Goal: Information Seeking & Learning: Learn about a topic

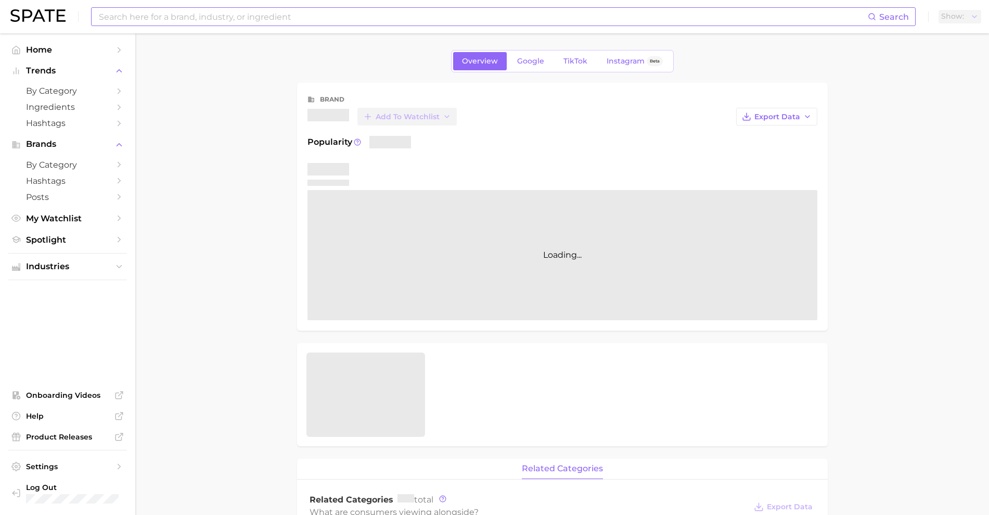
click at [257, 16] on input at bounding box center [483, 17] width 770 height 18
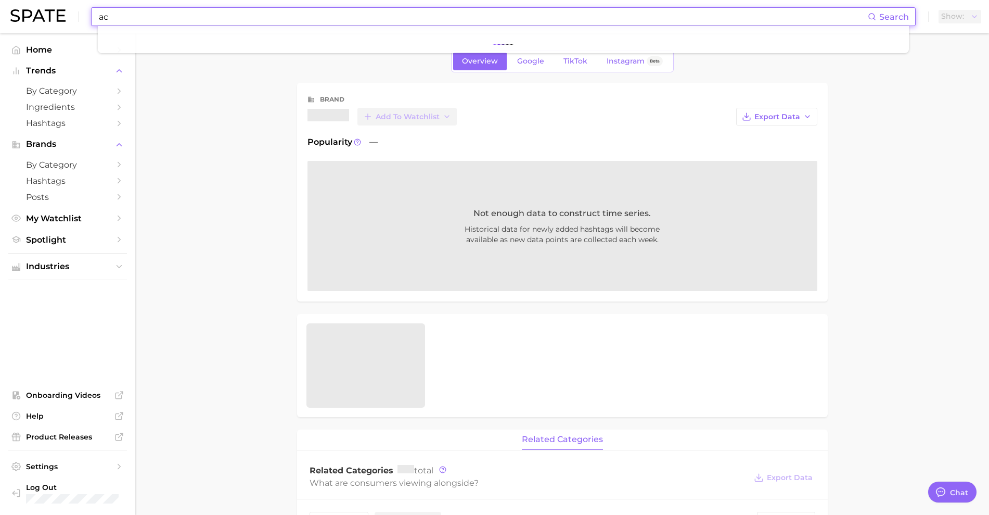
type input "ace"
type textarea "x"
type input "acne"
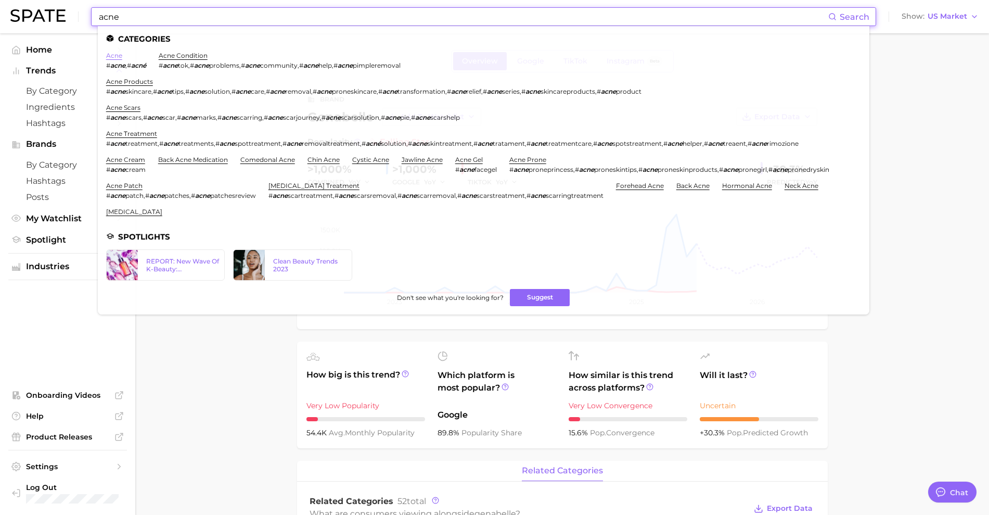
click at [118, 57] on link "acne" at bounding box center [114, 56] width 16 height 8
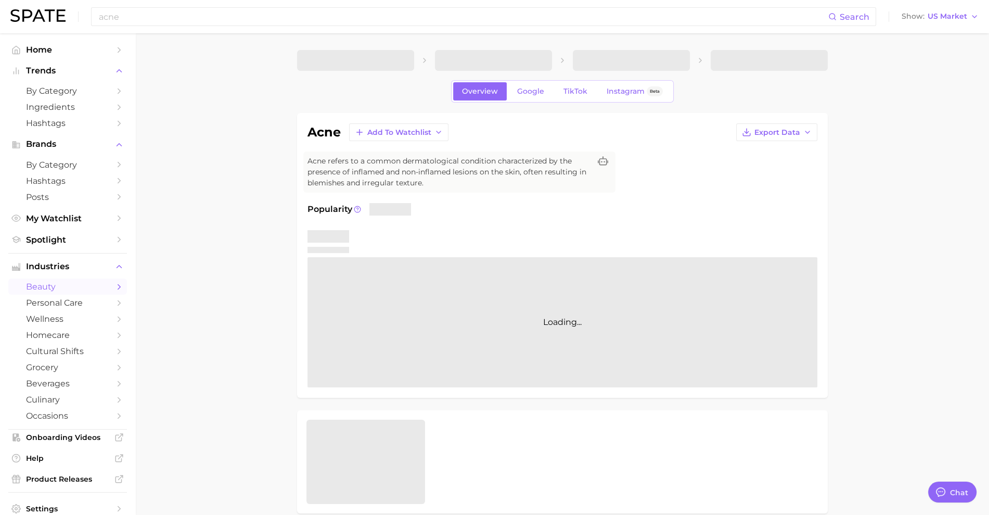
type textarea "x"
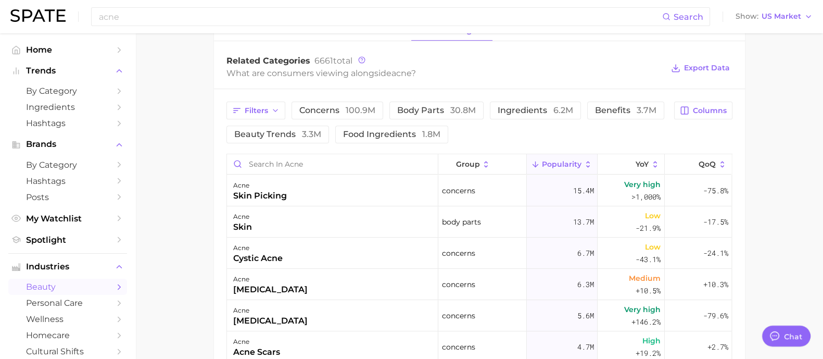
scroll to position [520, 0]
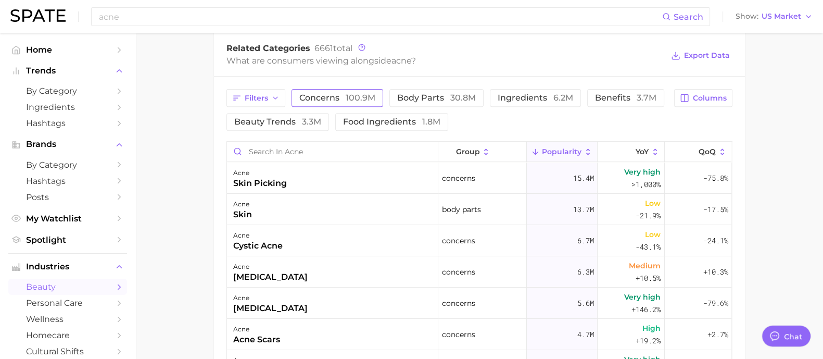
click at [349, 93] on span "100.9m" at bounding box center [361, 98] width 30 height 10
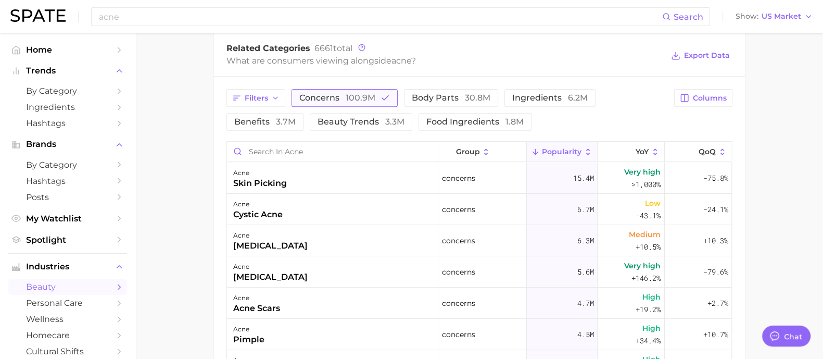
click at [327, 101] on span "concerns 100.9m" at bounding box center [337, 98] width 76 height 8
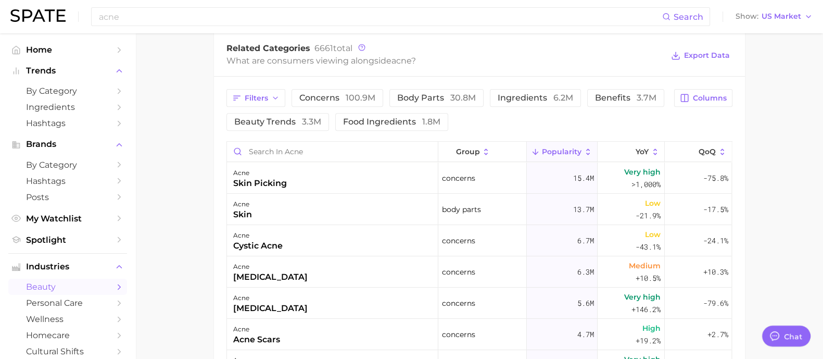
click at [605, 84] on div "Filters concerns 100.9m body parts 30.8m ingredients 6.2m benefits 3.7m beauty …" at bounding box center [479, 294] width 531 height 436
click at [611, 94] on span "benefits 3.7m" at bounding box center [625, 98] width 61 height 8
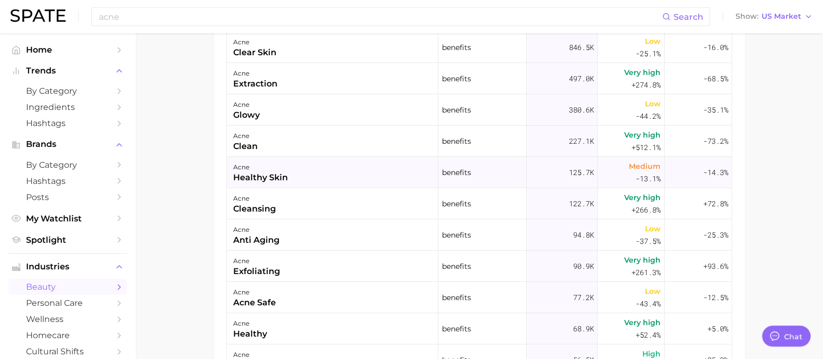
scroll to position [0, 0]
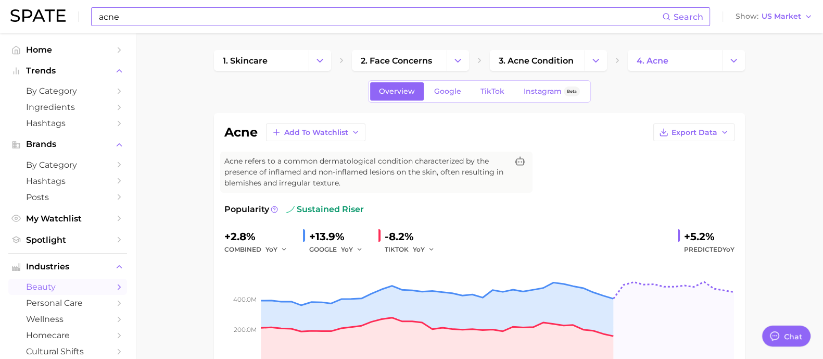
click at [312, 19] on input "acne" at bounding box center [380, 17] width 564 height 18
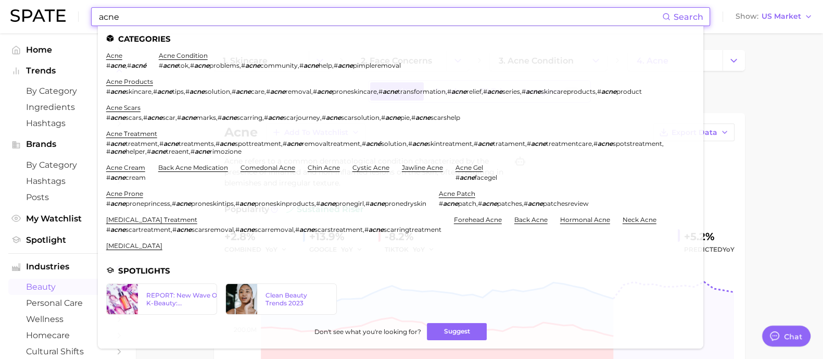
click at [312, 19] on input "acne" at bounding box center [380, 17] width 564 height 18
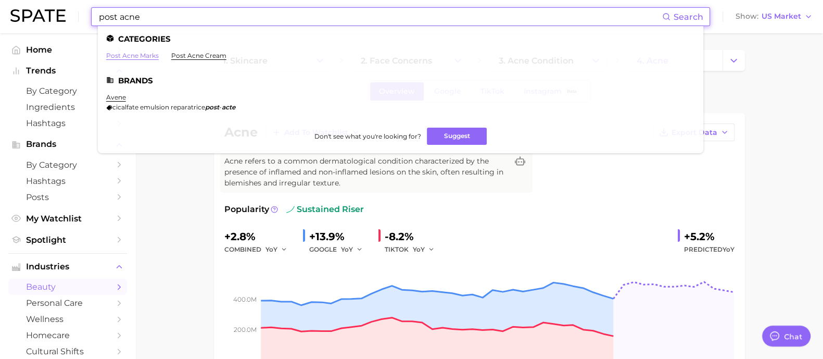
type input "post acne"
click at [138, 56] on link "post acne marks" at bounding box center [132, 56] width 53 height 8
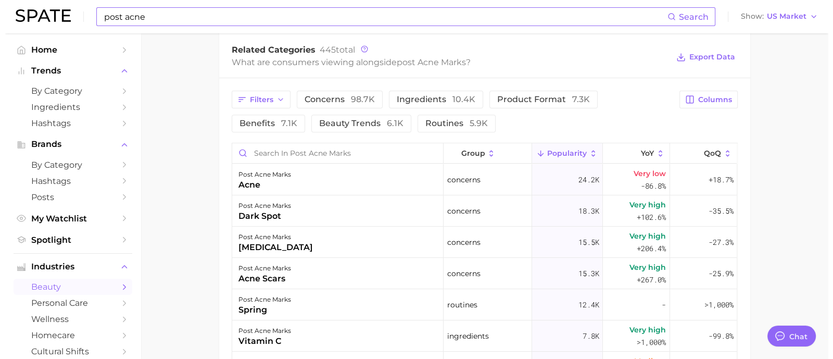
scroll to position [520, 0]
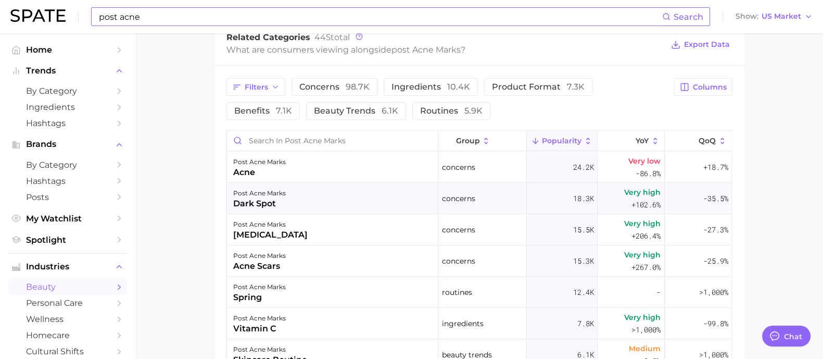
click at [252, 202] on div "dark spot" at bounding box center [259, 203] width 53 height 12
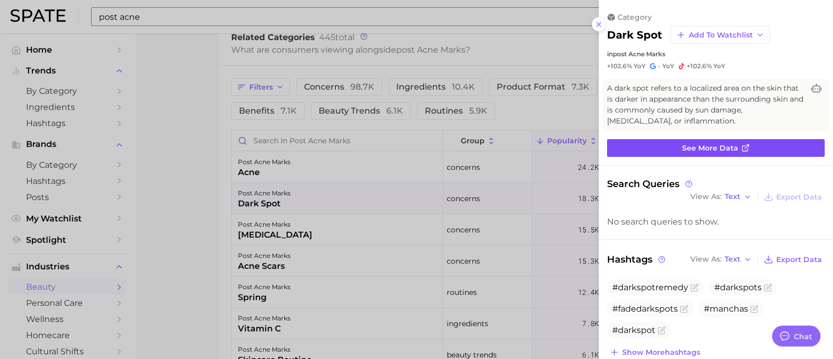
scroll to position [0, 0]
drag, startPoint x: 667, startPoint y: 113, endPoint x: 702, endPoint y: 147, distance: 49.0
click at [702, 147] on span "See more data" at bounding box center [710, 148] width 56 height 9
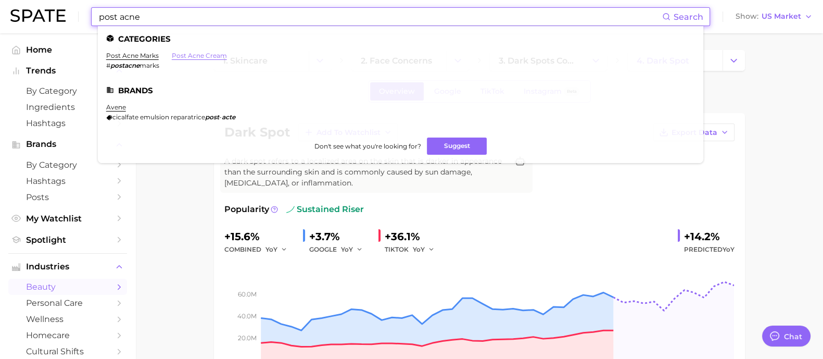
click at [203, 58] on link "post acne cream" at bounding box center [199, 56] width 55 height 8
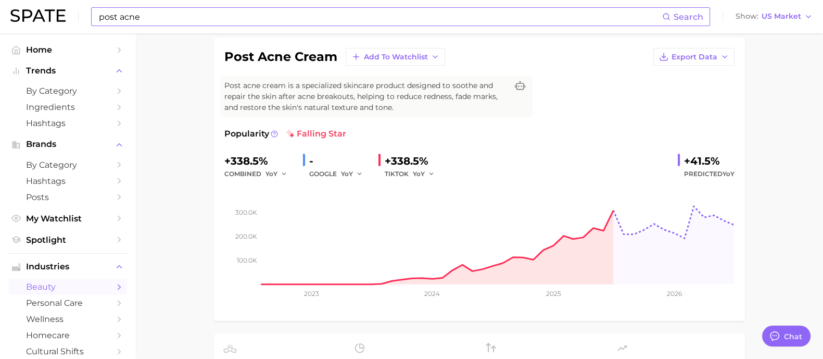
scroll to position [74, 0]
click at [202, 16] on input "post acne" at bounding box center [380, 17] width 564 height 18
type input "p"
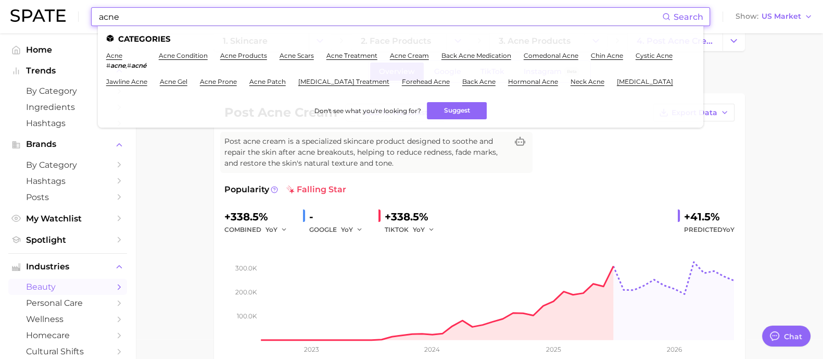
scroll to position [0, 0]
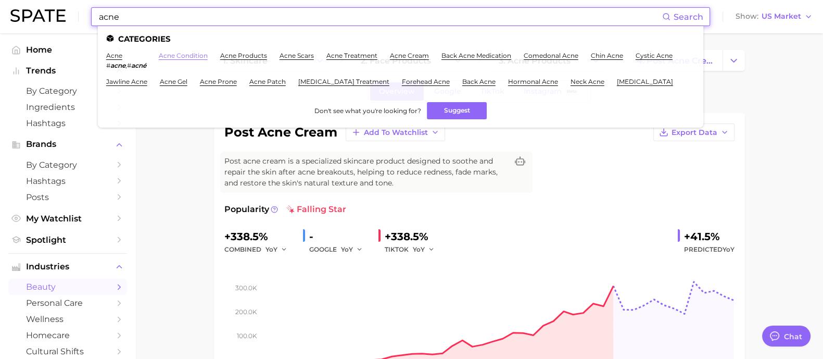
type input "acne"
click at [169, 58] on link "acne condition" at bounding box center [183, 56] width 49 height 8
type textarea "x"
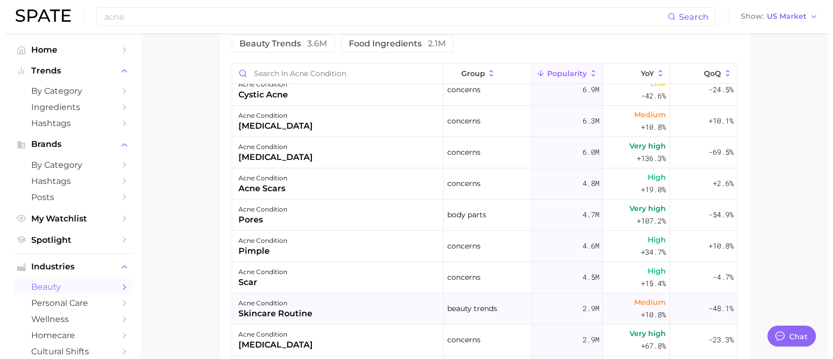
scroll to position [130, 0]
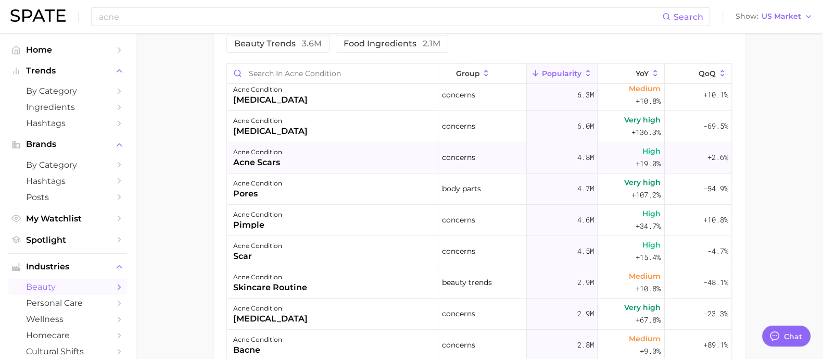
click at [298, 162] on div "acne condition [MEDICAL_DATA]" at bounding box center [332, 157] width 211 height 31
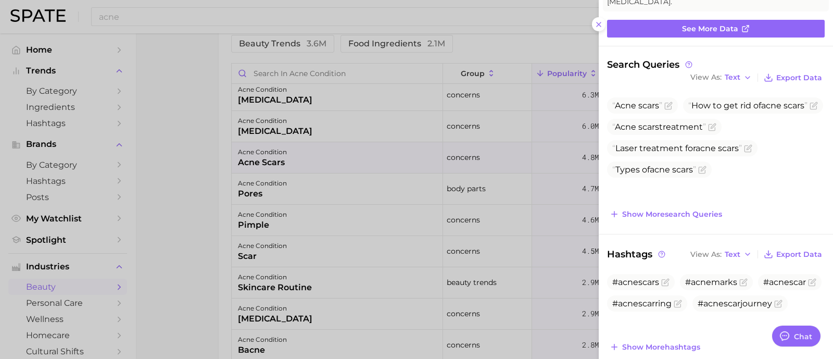
scroll to position [0, 0]
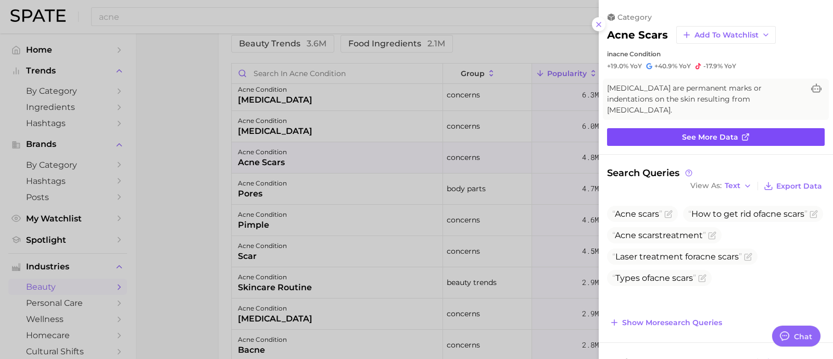
click at [700, 128] on link "See more data" at bounding box center [716, 137] width 218 height 18
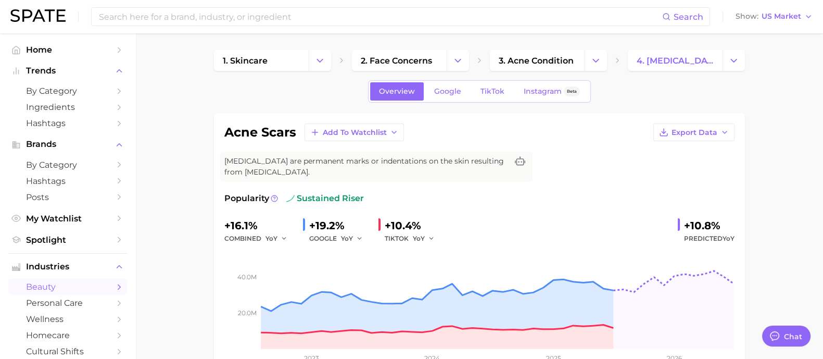
scroll to position [520, 0]
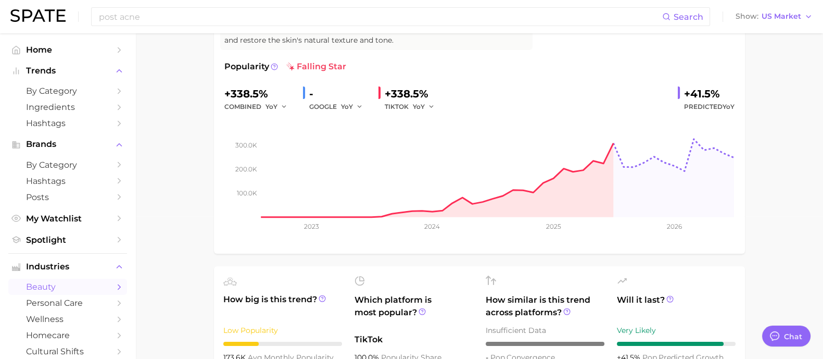
scroll to position [130, 0]
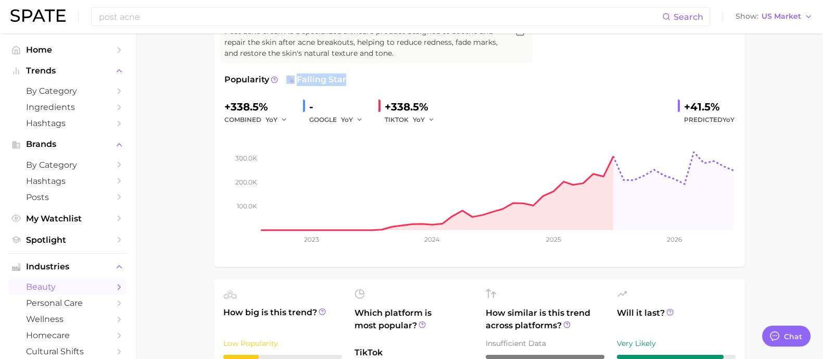
drag, startPoint x: 296, startPoint y: 79, endPoint x: 343, endPoint y: 77, distance: 47.4
click at [343, 77] on span "falling star" at bounding box center [316, 79] width 60 height 12
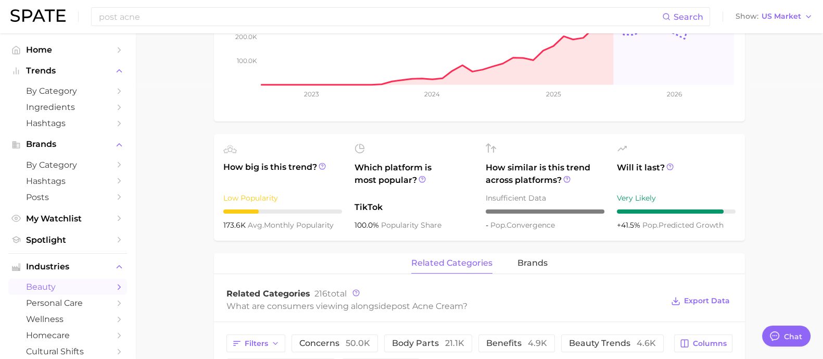
scroll to position [0, 0]
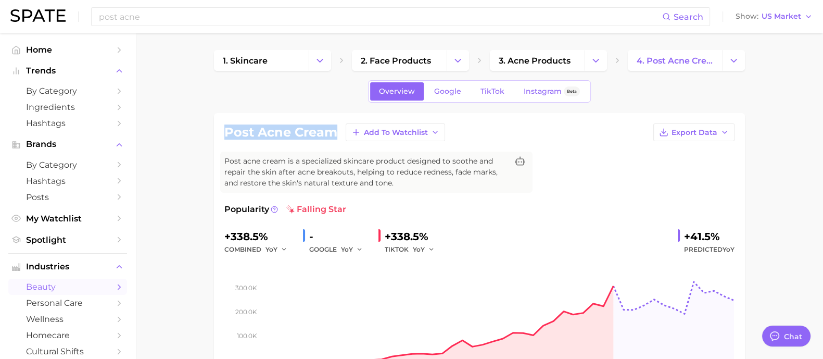
drag, startPoint x: 221, startPoint y: 134, endPoint x: 333, endPoint y: 129, distance: 111.5
click at [333, 129] on div "post acne cream Add to Watchlist Export Data Post acne cream is a specialized s…" at bounding box center [479, 254] width 531 height 283
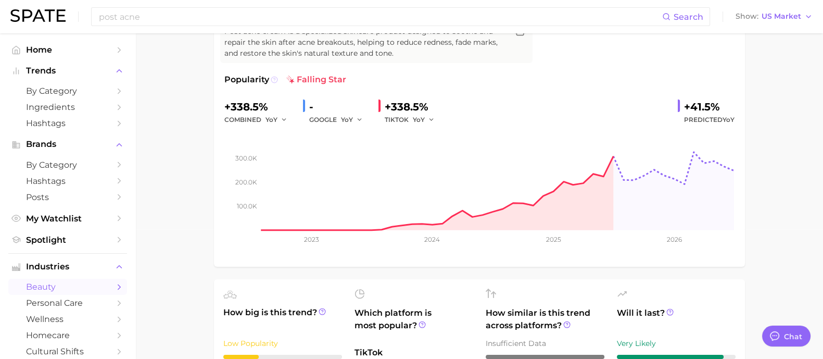
click at [271, 79] on circle at bounding box center [274, 79] width 6 height 6
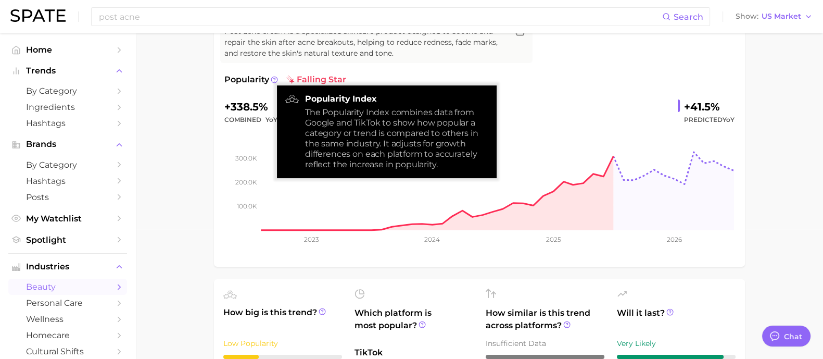
click at [216, 156] on div "post acne cream Add to Watchlist Export Data Post acne cream is a specialized s…" at bounding box center [479, 124] width 531 height 283
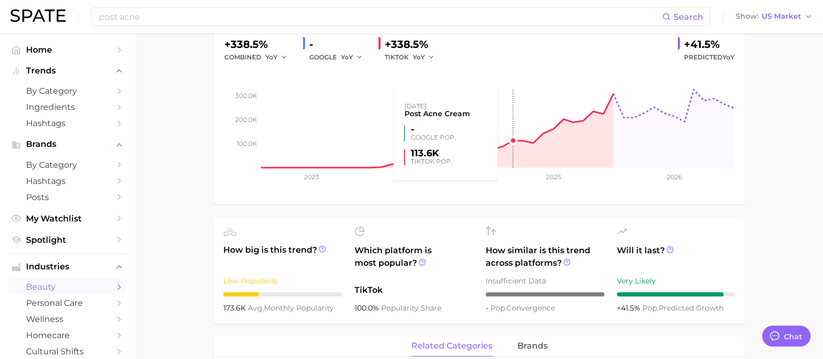
scroll to position [0, 0]
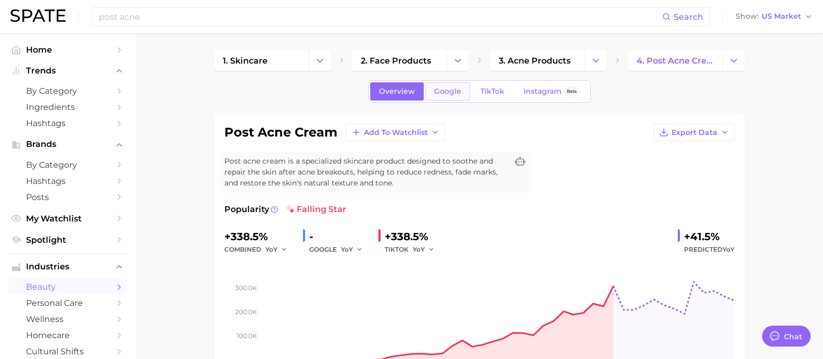
click at [447, 83] on link "Google" at bounding box center [447, 91] width 45 height 18
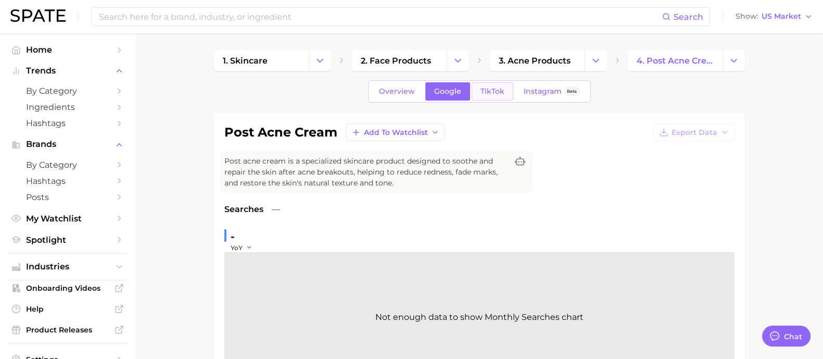
click at [498, 91] on span "TikTok" at bounding box center [492, 91] width 24 height 9
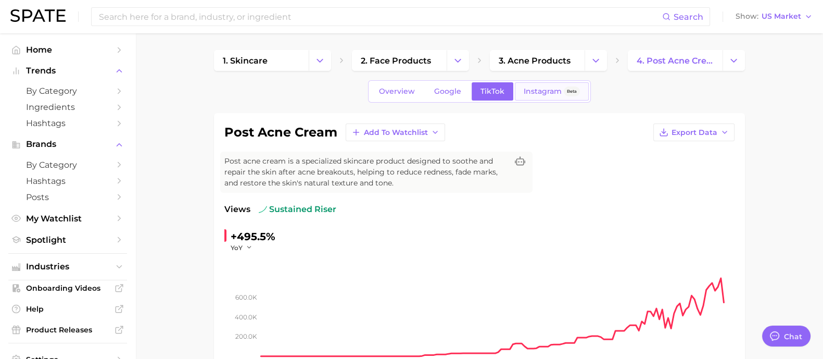
click at [534, 91] on span "Instagram" at bounding box center [543, 91] width 38 height 9
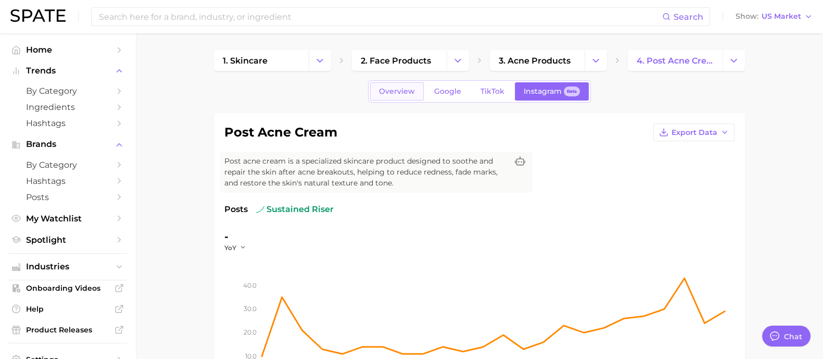
click at [416, 93] on link "Overview" at bounding box center [397, 91] width 54 height 18
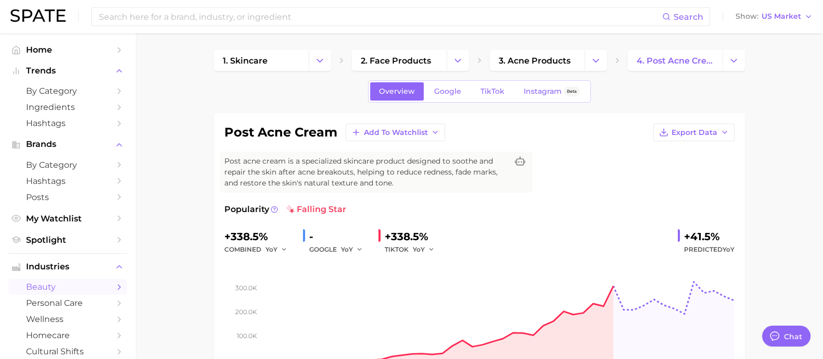
scroll to position [130, 0]
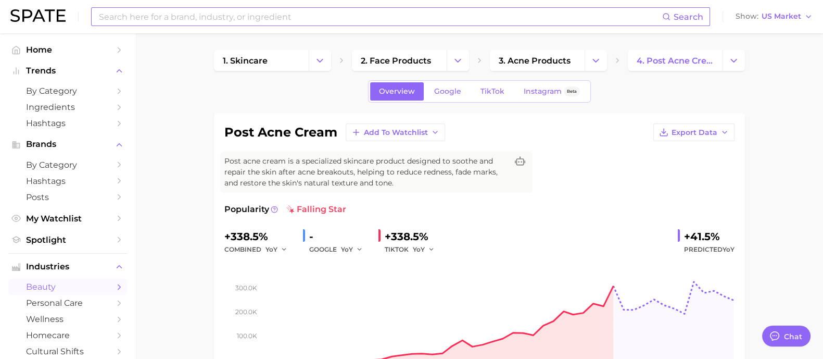
click at [298, 17] on input at bounding box center [380, 17] width 564 height 18
type textarea "x"
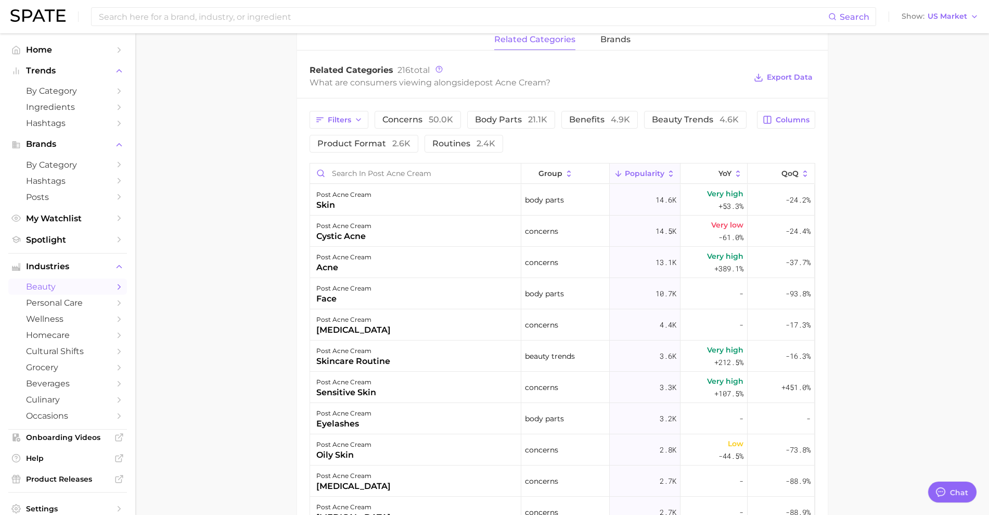
scroll to position [520, 0]
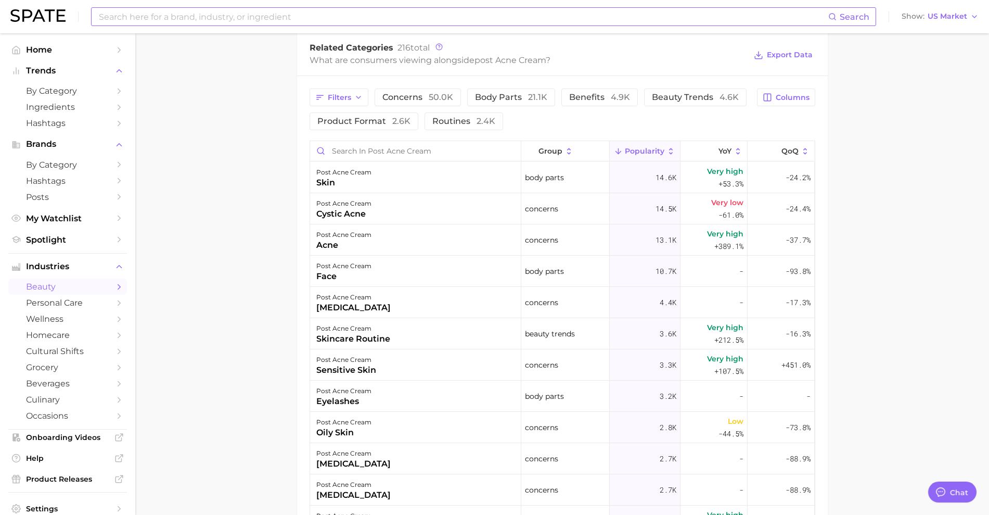
click at [251, 16] on input at bounding box center [463, 17] width 731 height 18
type input "pdrn"
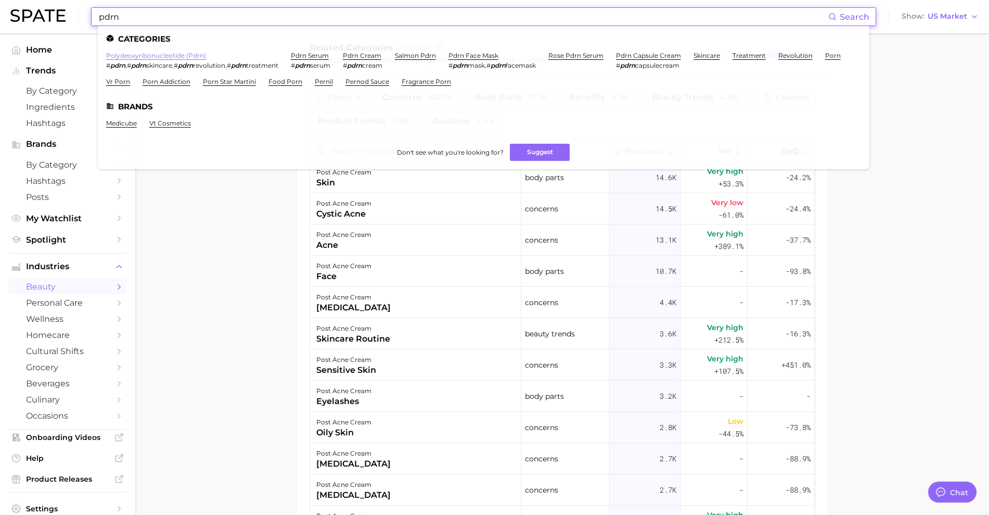
click at [193, 52] on link "polydeoxyribonucleotide (pdrn)" at bounding box center [156, 56] width 100 height 8
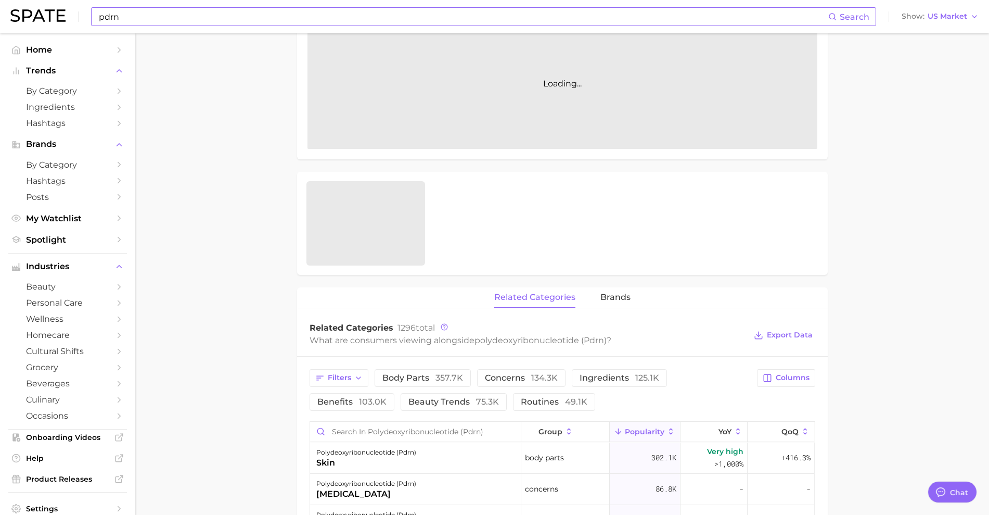
scroll to position [260, 0]
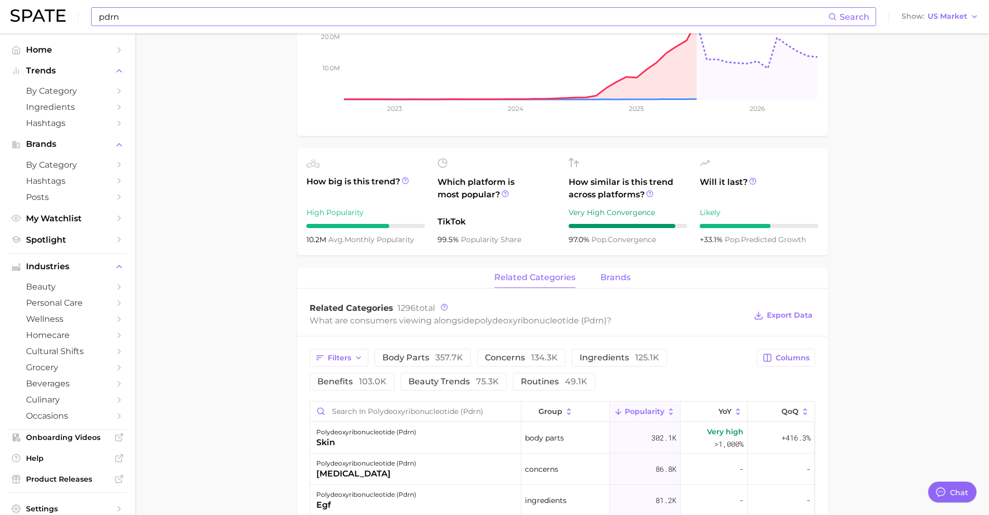
click at [608, 271] on button "brands" at bounding box center [616, 277] width 30 height 20
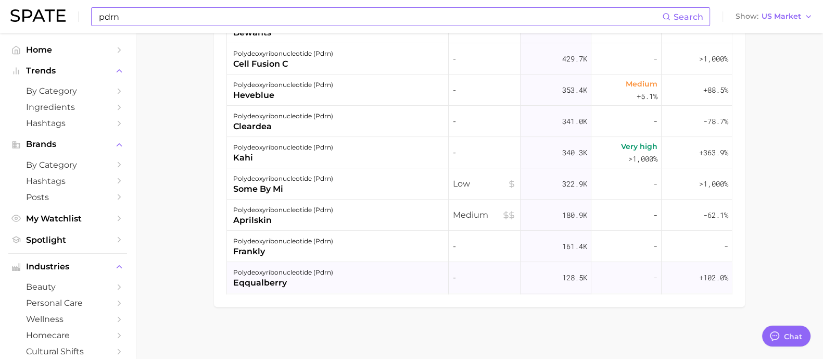
scroll to position [130, 0]
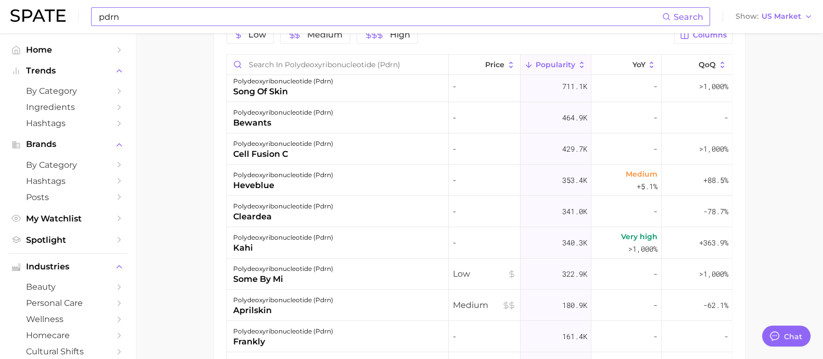
scroll to position [571, 0]
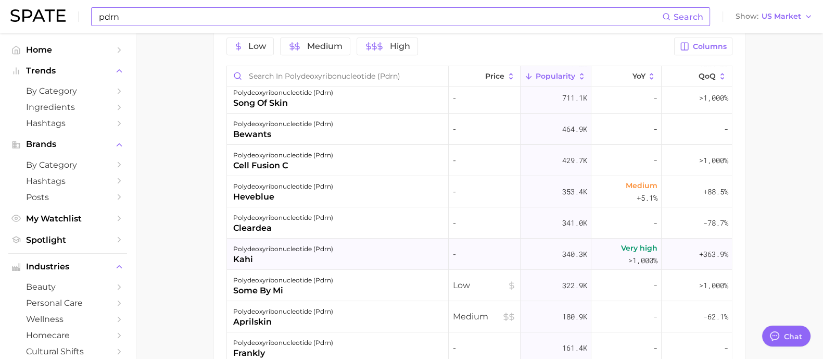
type textarea "x"
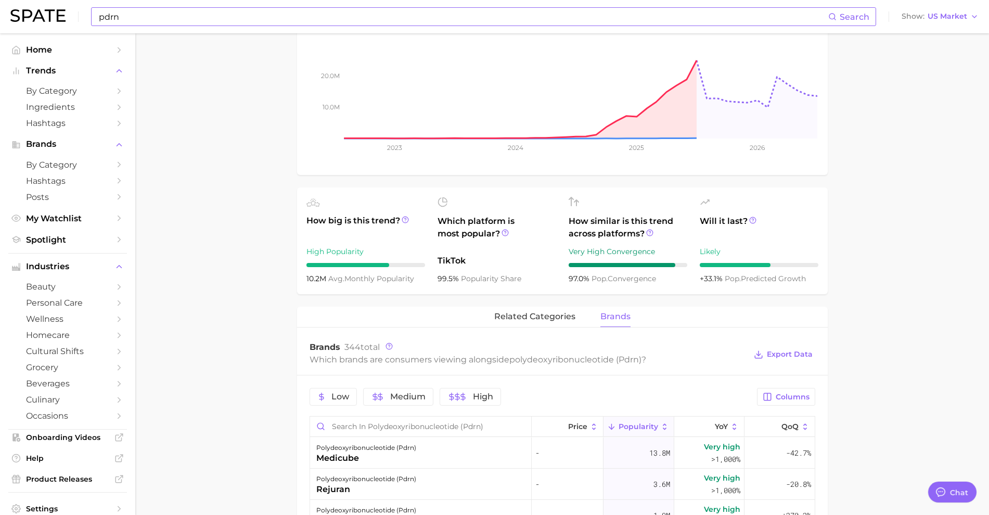
scroll to position [260, 0]
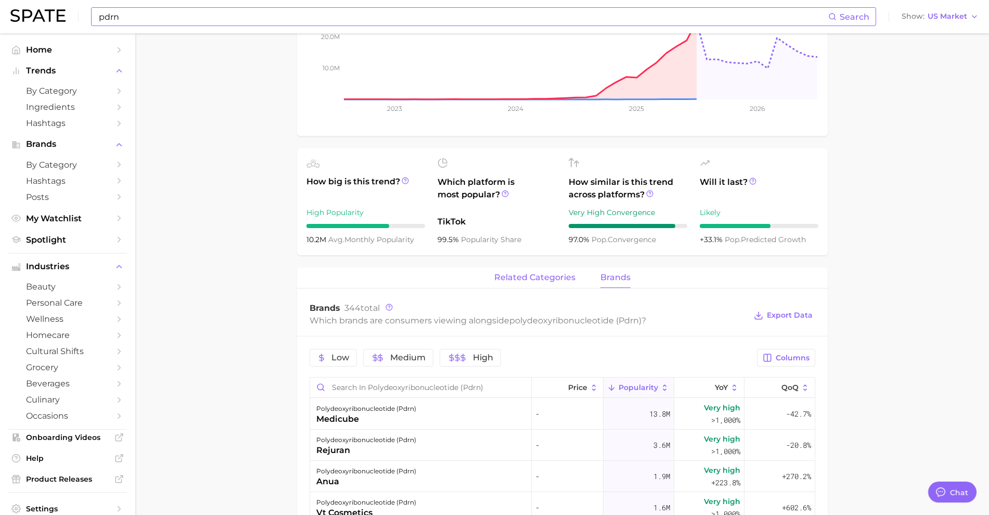
click at [540, 279] on span "related categories" at bounding box center [534, 277] width 81 height 9
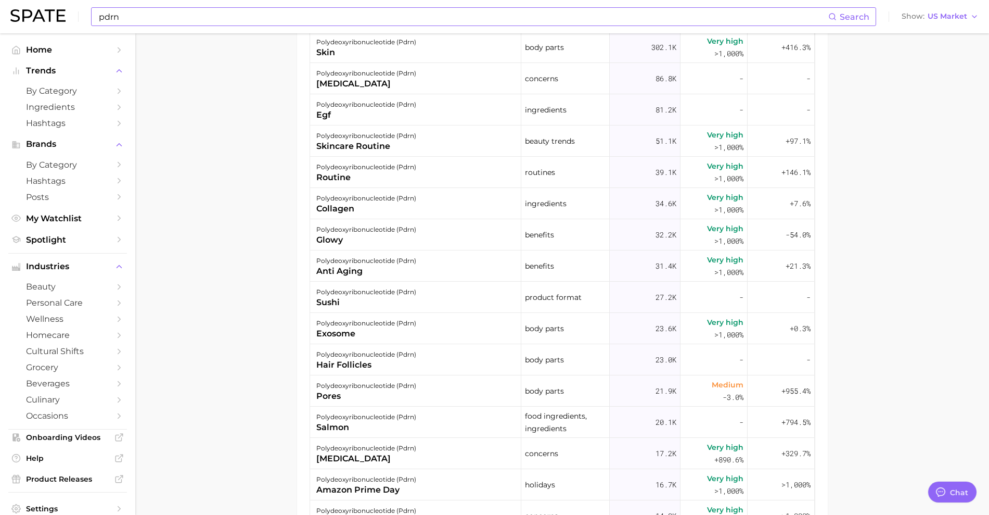
scroll to position [520, 0]
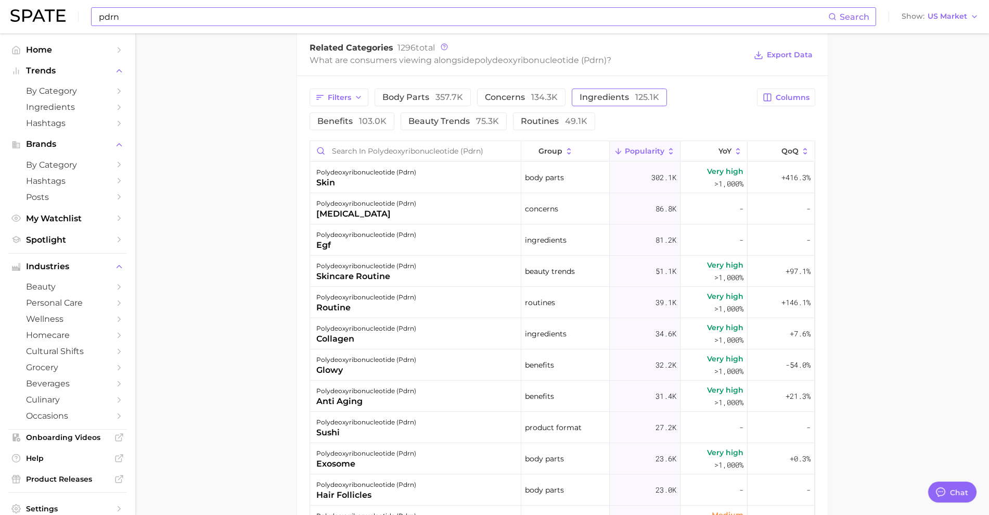
click at [591, 100] on span "ingredients 125.1k" at bounding box center [620, 97] width 80 height 8
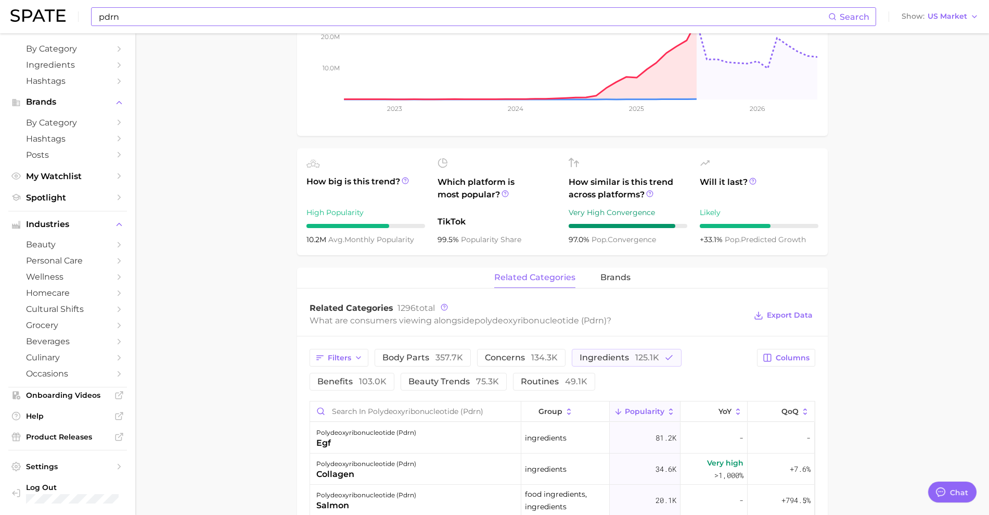
scroll to position [390, 0]
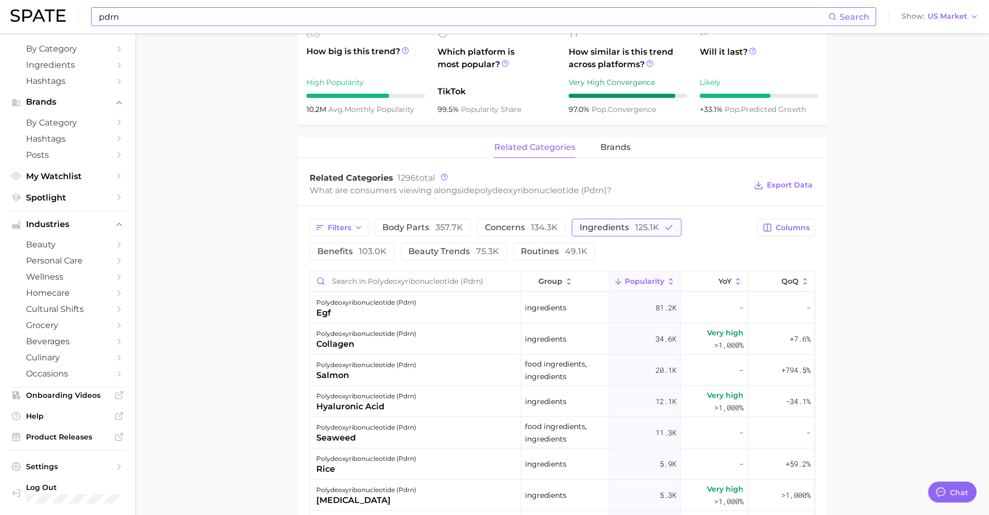
click at [611, 233] on button "ingredients 125.1k" at bounding box center [627, 228] width 110 height 18
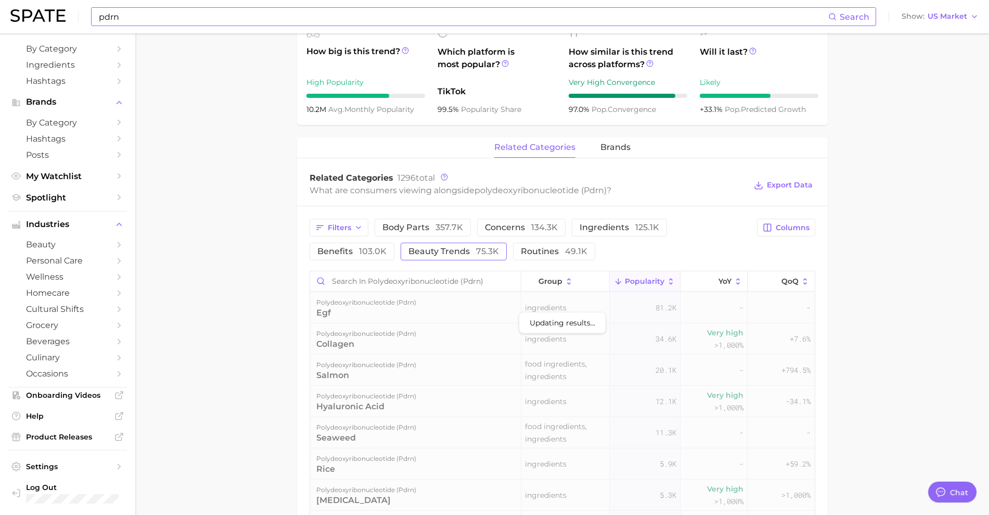
click at [425, 253] on span "beauty trends 75.3k" at bounding box center [454, 251] width 91 height 8
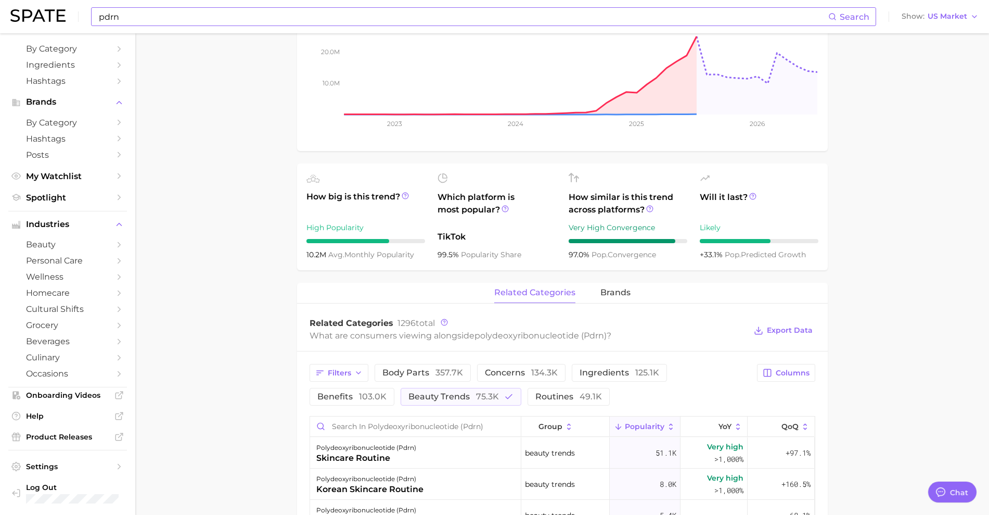
scroll to position [260, 0]
